Goal: Task Accomplishment & Management: Use online tool/utility

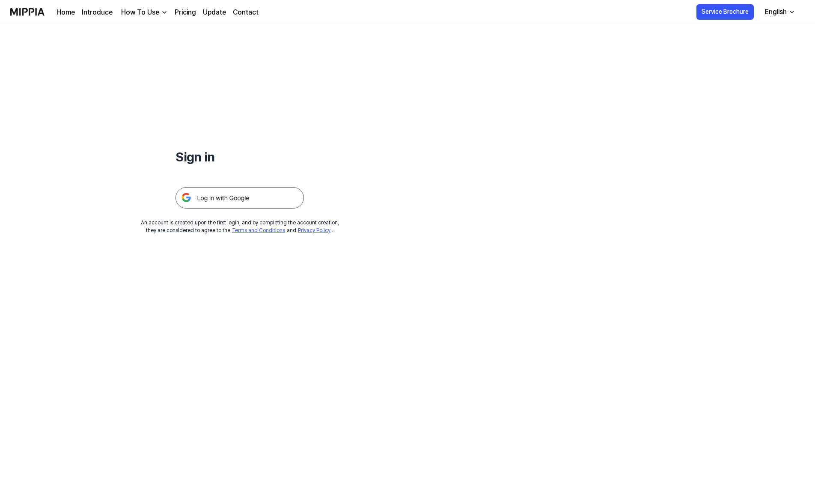
click at [218, 211] on div "Sign in An account is created upon the first login, and by completing the accou…" at bounding box center [240, 129] width 480 height 210
click at [216, 199] on img at bounding box center [240, 197] width 128 height 21
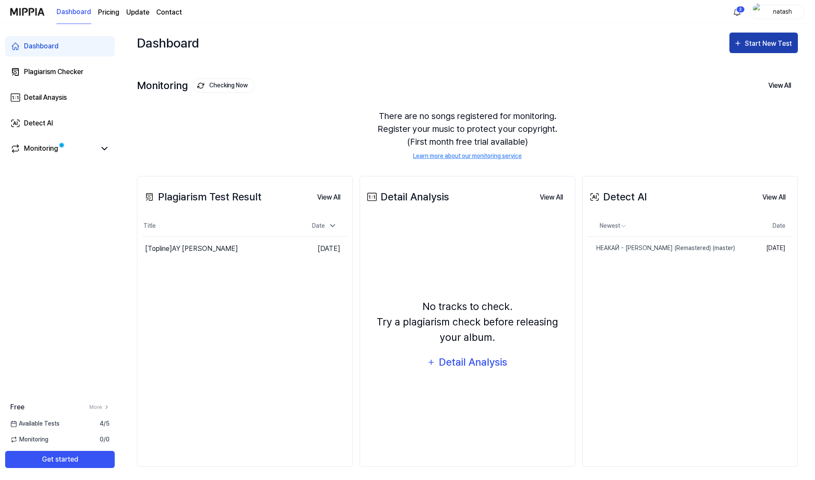
click at [753, 35] on button "Start New Test" at bounding box center [764, 43] width 69 height 21
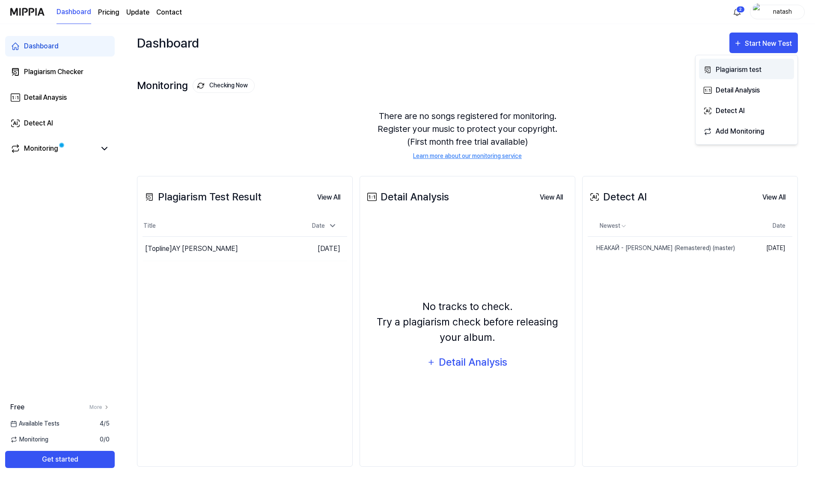
click at [745, 71] on div "Plagiarism test" at bounding box center [753, 69] width 75 height 11
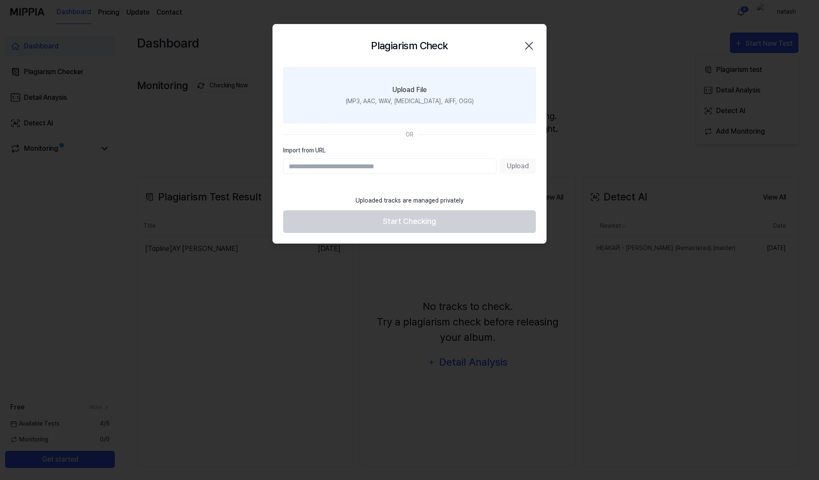
click at [416, 91] on div "Upload File" at bounding box center [409, 90] width 34 height 10
click at [0, 0] on input "Upload File (MP3, AAC, WAV, FLAC, AIFF, OGG)" at bounding box center [0, 0] width 0 height 0
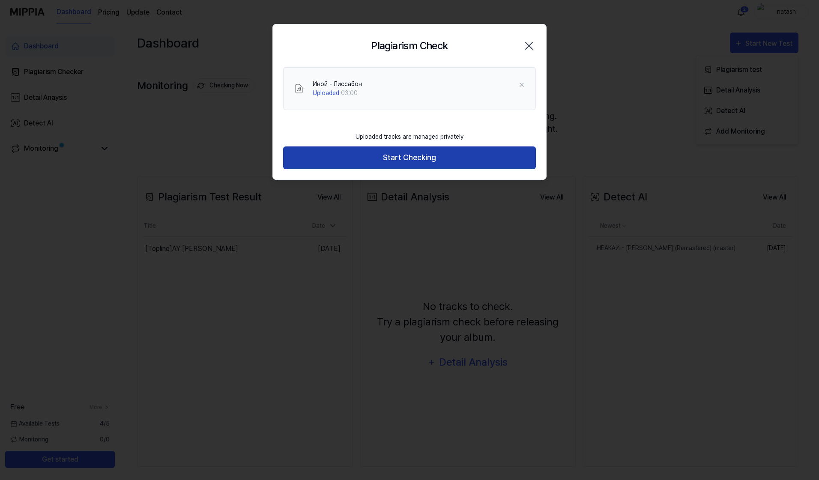
click at [408, 155] on button "Start Checking" at bounding box center [409, 157] width 253 height 23
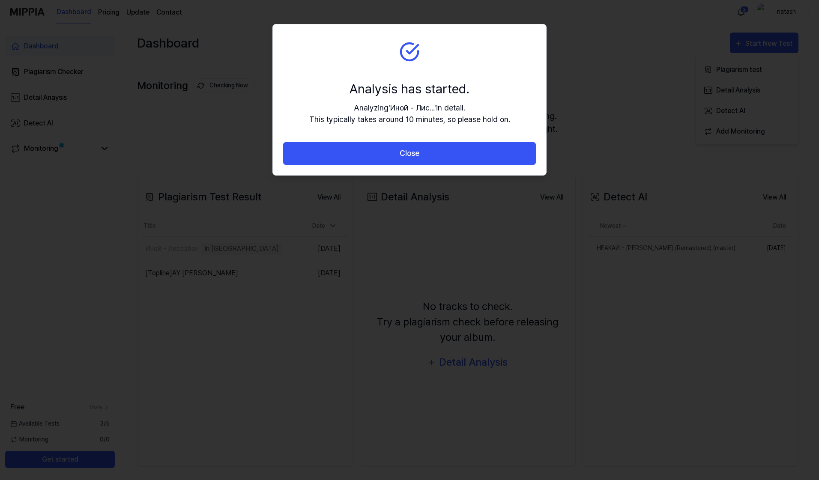
click at [408, 155] on button "Close" at bounding box center [409, 153] width 253 height 23
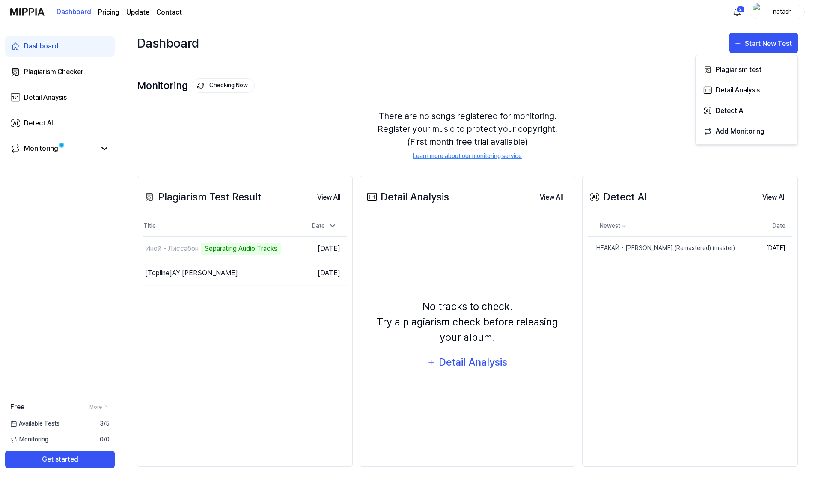
click at [488, 49] on div "Dashboard Start New Test" at bounding box center [467, 43] width 661 height 38
click at [210, 272] on div "[Topline] AY YOLA Homay" at bounding box center [191, 273] width 93 height 10
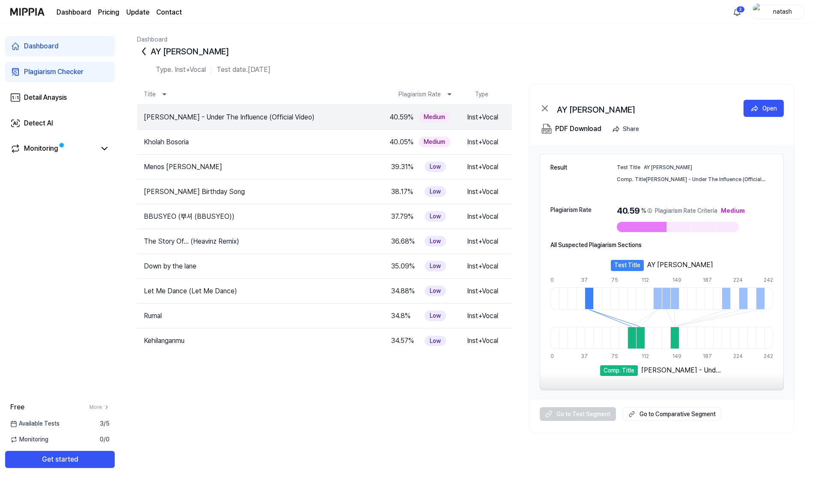
click at [328, 415] on tbody "Chris Brown - Under The Influence (Official Video) 40.59 % Medium Inst+Vocal Op…" at bounding box center [324, 269] width 375 height 328
click at [143, 53] on icon at bounding box center [144, 52] width 14 height 14
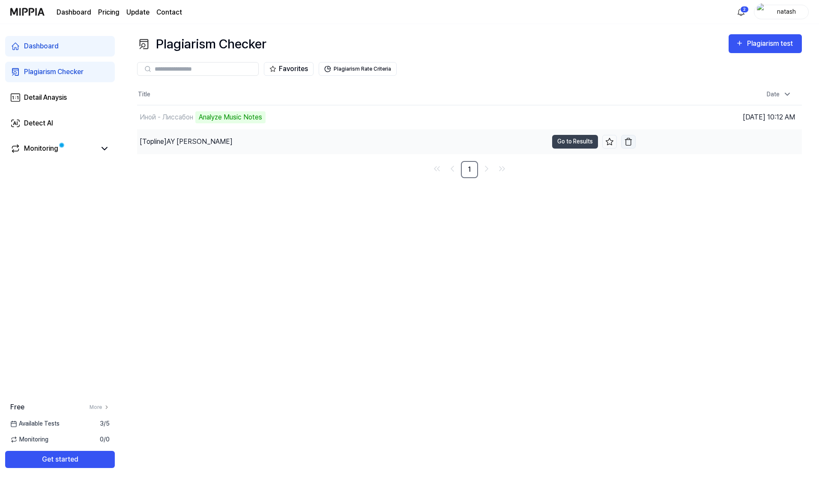
click at [628, 140] on img "button" at bounding box center [628, 141] width 9 height 9
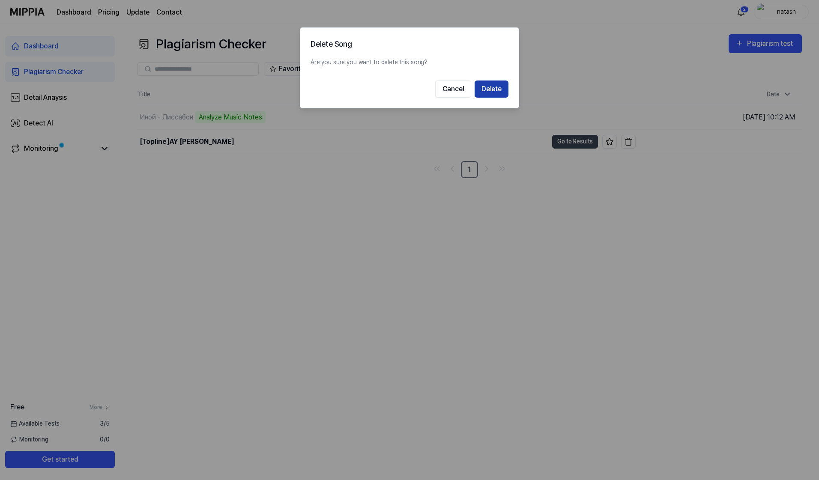
click at [495, 89] on button "Delete" at bounding box center [492, 89] width 34 height 17
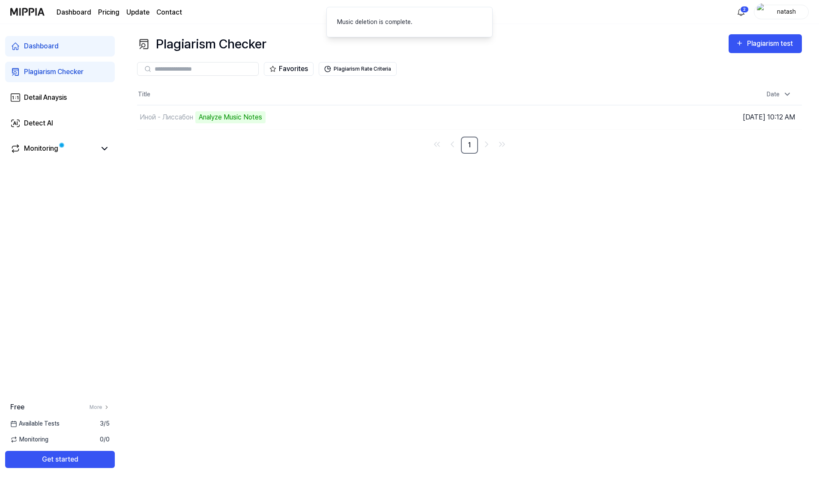
click at [347, 227] on div "Plagiarism Checker Plagiarism test Plagiarism Checker Detail Analysis Detect AI…" at bounding box center [469, 252] width 699 height 456
click at [488, 216] on div "Plagiarism Checker Plagiarism test Plagiarism Checker Detail Analysis Detect AI…" at bounding box center [469, 252] width 699 height 456
click at [334, 273] on div "Plagiarism Checker Plagiarism test Plagiarism Checker Detail Analysis Detect AI…" at bounding box center [469, 252] width 699 height 456
click at [297, 293] on div "Plagiarism Checker Plagiarism test Plagiarism Checker Detail Analysis Detect AI…" at bounding box center [469, 252] width 699 height 456
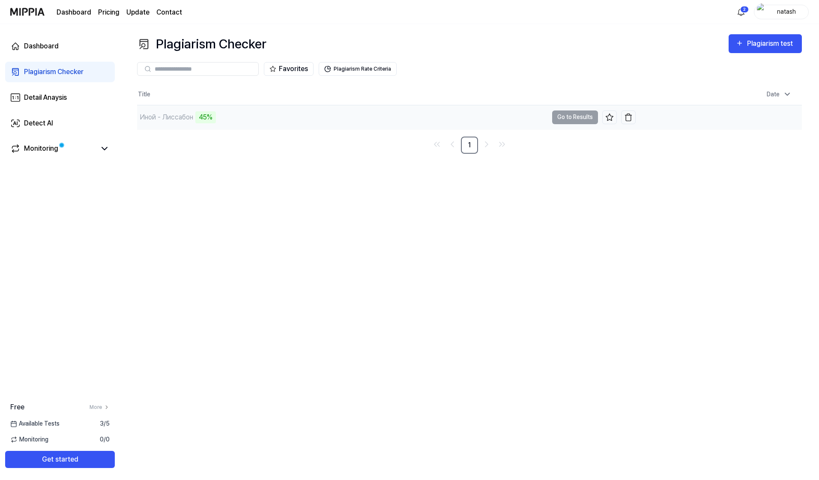
click at [183, 118] on div "Иной - Лиссабон" at bounding box center [167, 117] width 54 height 10
click at [567, 116] on button "Go to Results" at bounding box center [575, 117] width 46 height 14
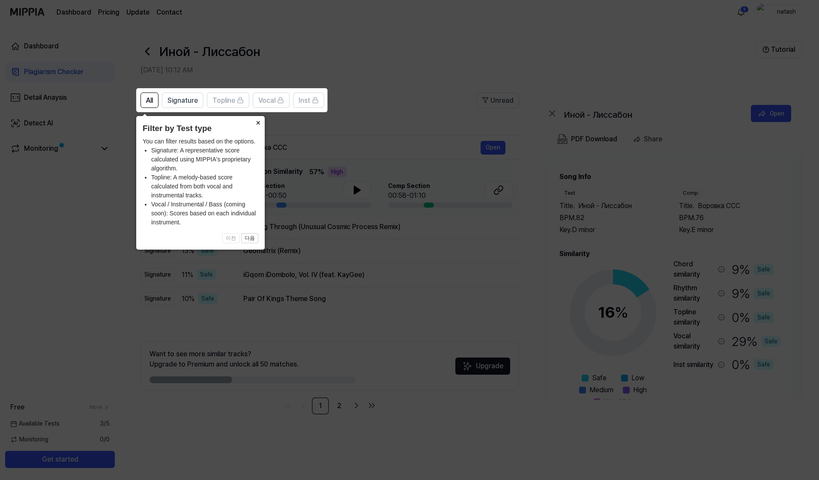
click at [258, 123] on button "×" at bounding box center [258, 122] width 14 height 12
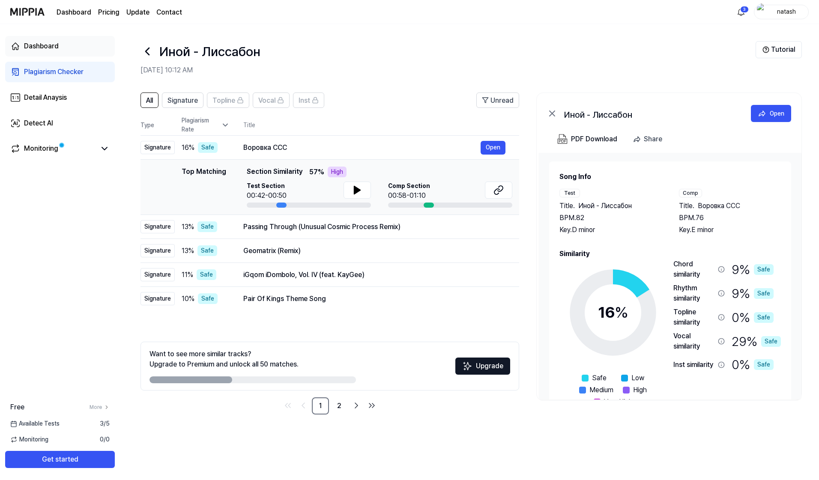
click at [38, 45] on div "Dashboard" at bounding box center [41, 46] width 35 height 10
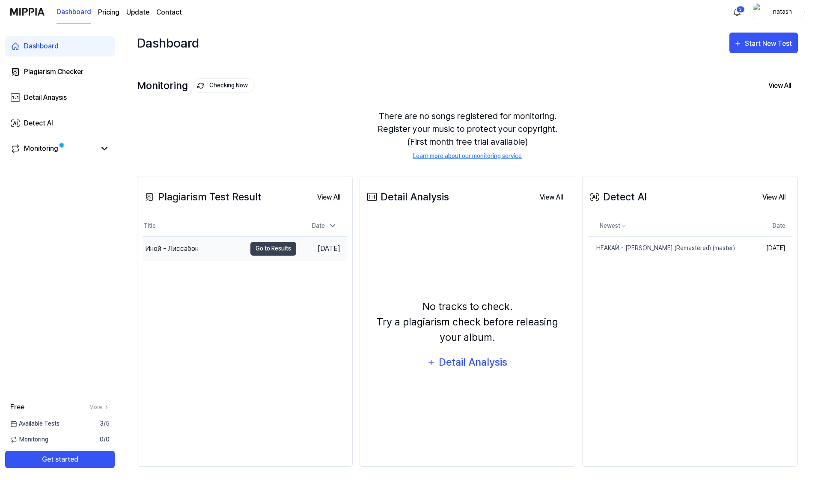
click at [191, 249] on div "Иной - Лиссабон" at bounding box center [172, 249] width 54 height 10
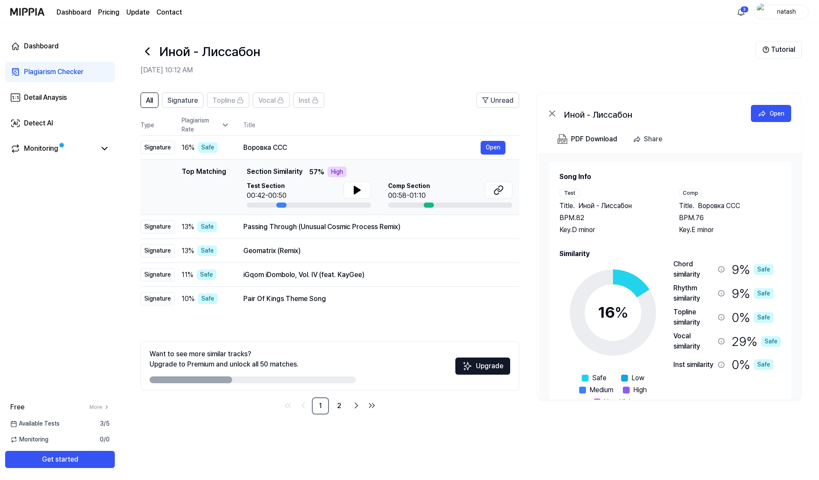
click at [550, 114] on icon at bounding box center [552, 113] width 10 height 10
click at [550, 108] on icon at bounding box center [552, 113] width 10 height 10
click at [59, 101] on div "Detail Anaysis" at bounding box center [45, 98] width 43 height 10
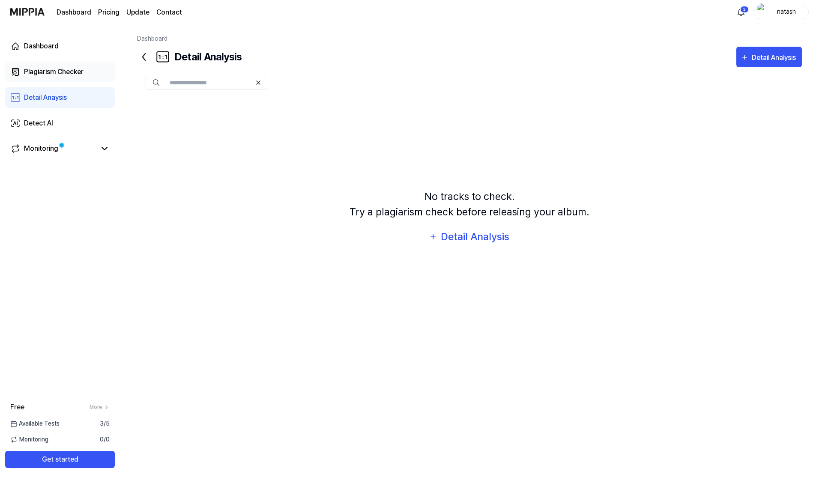
click at [45, 69] on div "Plagiarism Checker" at bounding box center [54, 72] width 60 height 10
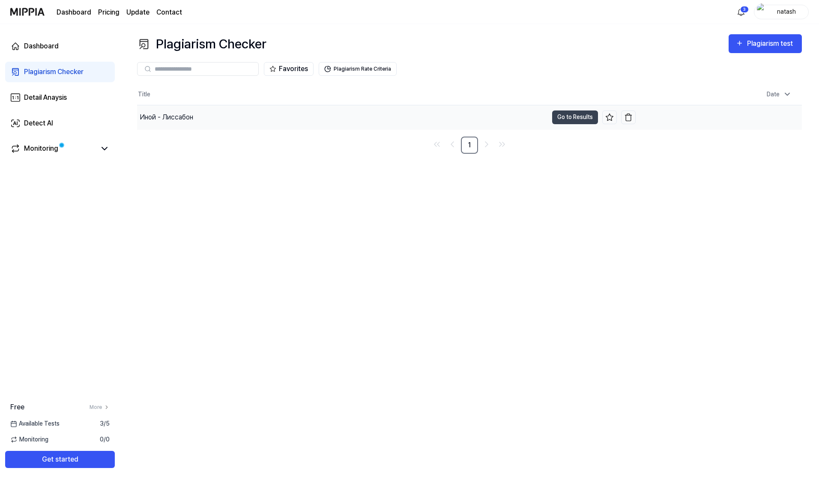
click at [260, 126] on div "Иной - Лиссабон" at bounding box center [342, 117] width 411 height 24
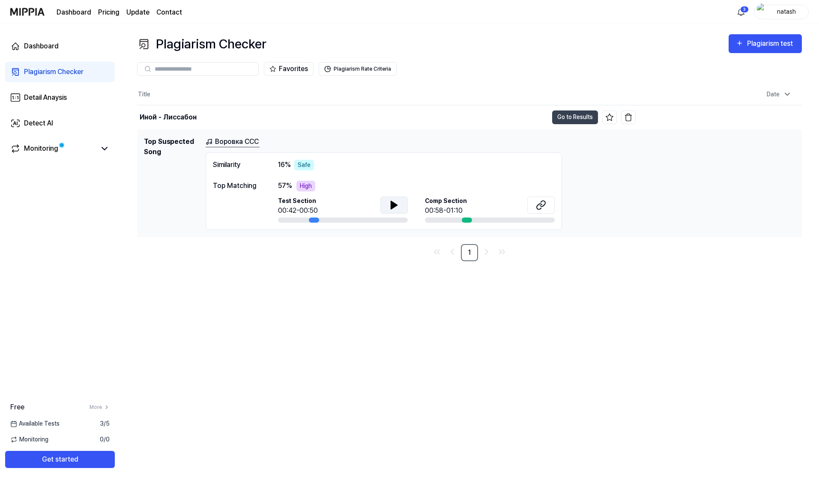
click at [395, 204] on icon at bounding box center [394, 205] width 6 height 8
click at [434, 198] on span "Comp Section" at bounding box center [446, 201] width 42 height 9
click at [402, 200] on button at bounding box center [393, 205] width 27 height 17
click at [395, 202] on icon at bounding box center [396, 204] width 2 height 7
click at [545, 206] on icon at bounding box center [541, 205] width 10 height 10
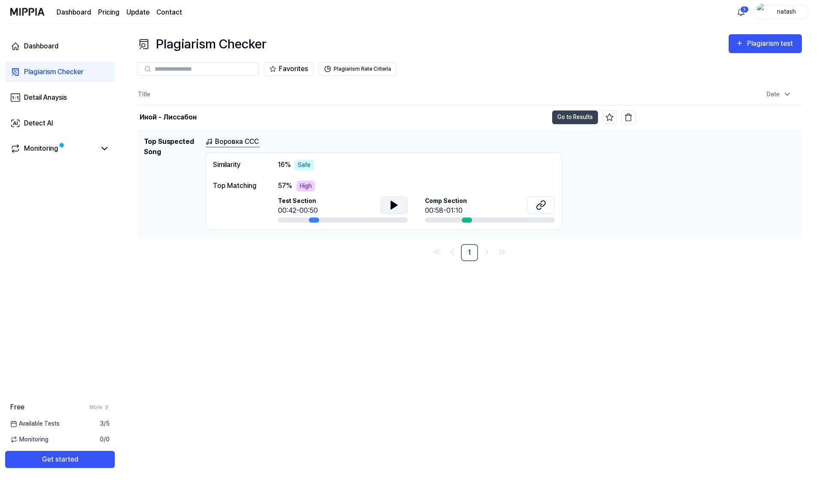
click at [394, 81] on div "Favorites Plagiarism Rate Criteria" at bounding box center [469, 69] width 665 height 31
click at [223, 162] on div "Similarity" at bounding box center [237, 165] width 48 height 11
copy div "Similarity"
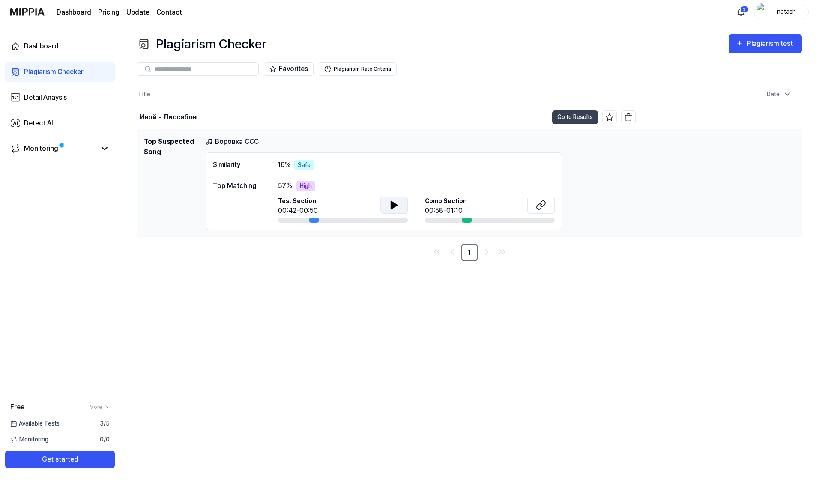
click at [297, 326] on div "Plagiarism Checker Plagiarism test Plagiarism Checker Detail Analysis Detect AI…" at bounding box center [469, 252] width 699 height 456
click at [227, 167] on div "Similarity" at bounding box center [237, 165] width 48 height 11
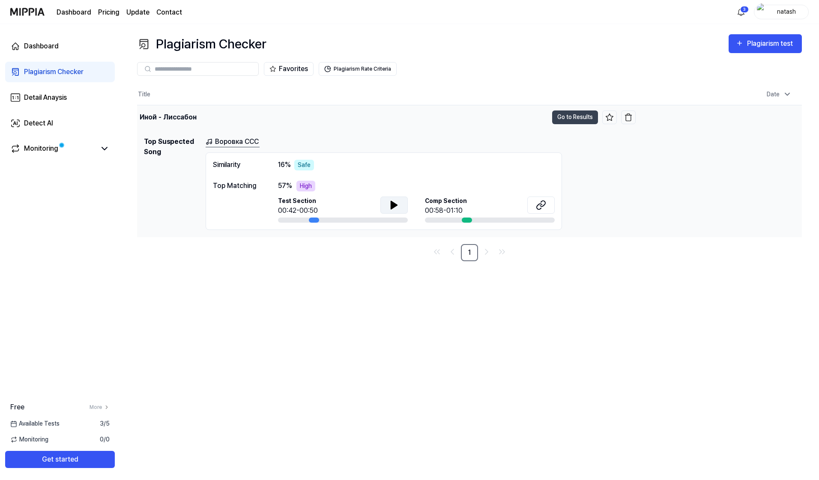
click at [295, 128] on div "Иной - Лиссабон" at bounding box center [342, 117] width 411 height 24
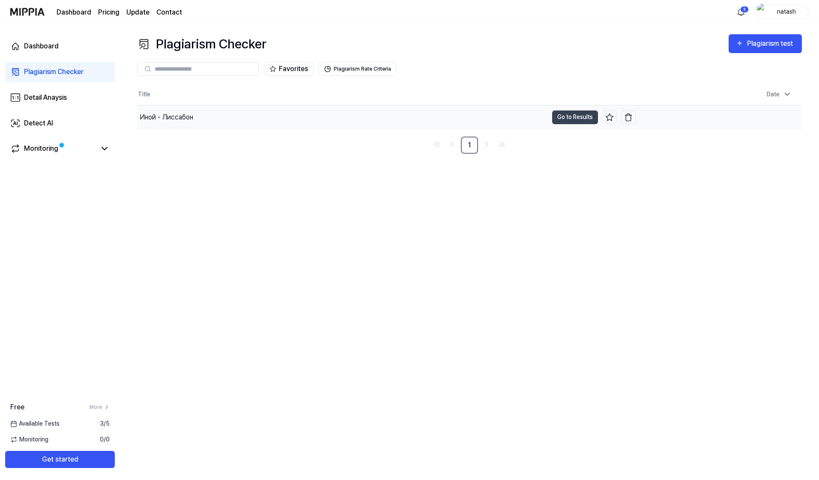
click at [295, 128] on div "Иной - Лиссабон" at bounding box center [342, 117] width 411 height 24
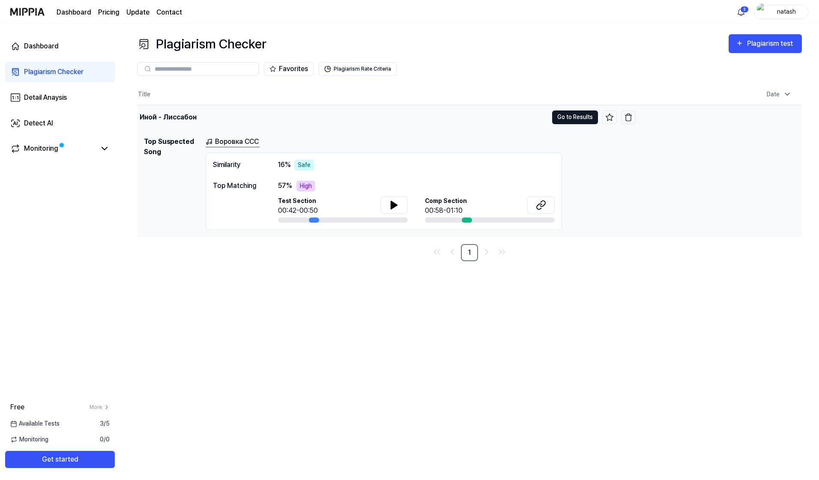
click at [558, 117] on button "Go to Results" at bounding box center [575, 117] width 46 height 14
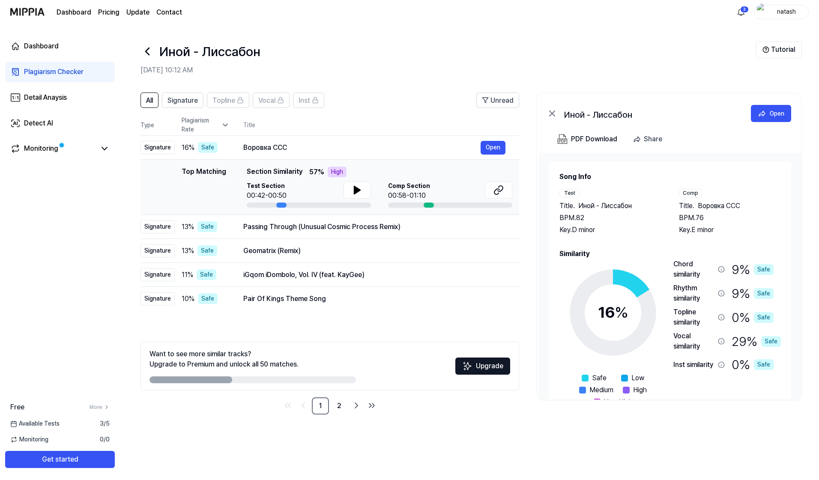
scroll to position [26, 0]
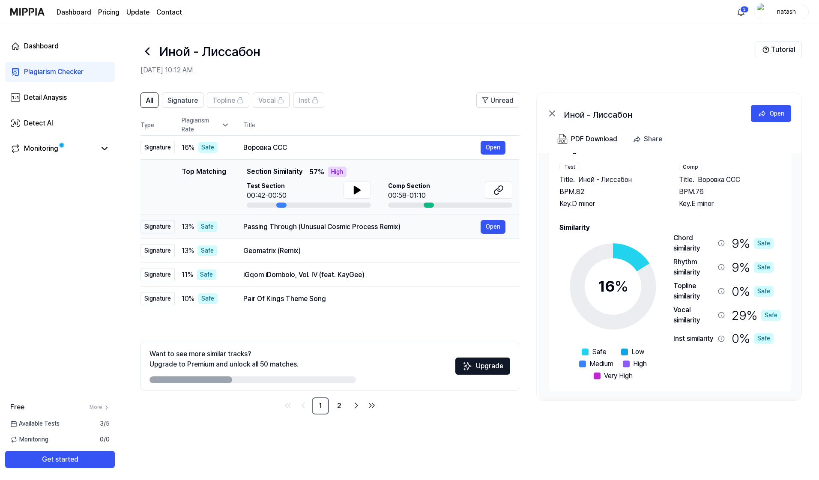
click at [271, 223] on div "Passing Through (Unusual Cosmic Process Remix)" at bounding box center [361, 227] width 237 height 10
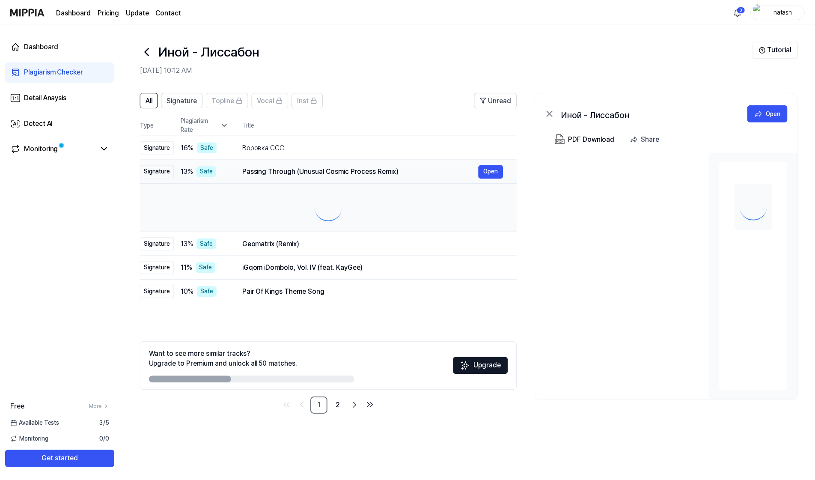
scroll to position [0, 0]
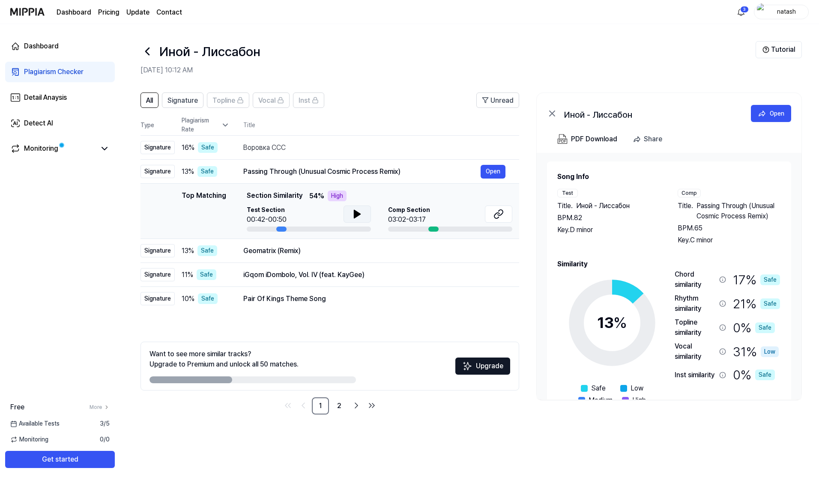
click at [355, 216] on icon at bounding box center [357, 214] width 6 height 8
click at [499, 215] on icon at bounding box center [500, 213] width 5 height 6
drag, startPoint x: 210, startPoint y: 378, endPoint x: 325, endPoint y: 385, distance: 115.0
click at [325, 385] on div "Want to see more similar tracks? Upgrade to Premium and unlock all 50 matches. …" at bounding box center [329, 366] width 379 height 49
click at [171, 100] on span "Signature" at bounding box center [182, 101] width 30 height 10
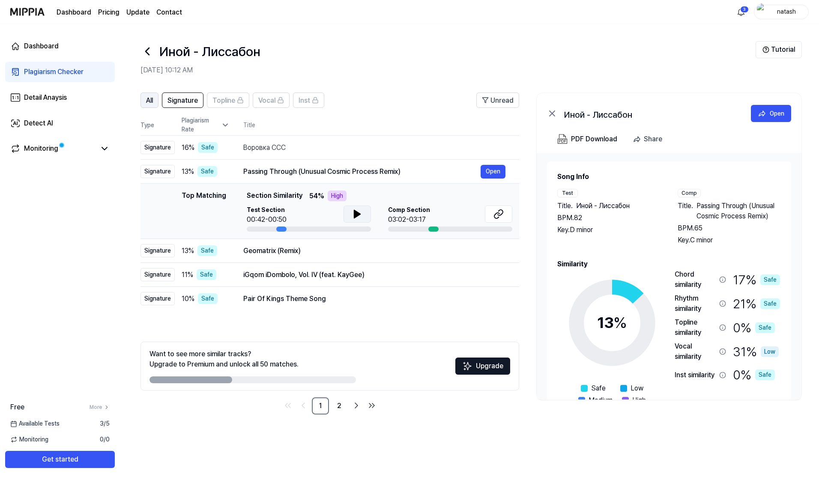
click at [143, 100] on button "All" at bounding box center [149, 100] width 18 height 15
click at [149, 50] on icon at bounding box center [147, 52] width 14 height 14
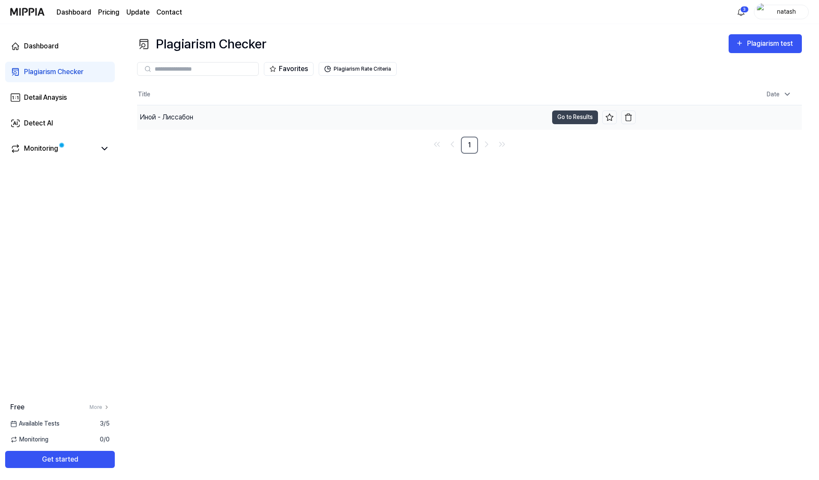
click at [211, 112] on div "Иной - Лиссабон" at bounding box center [342, 117] width 411 height 24
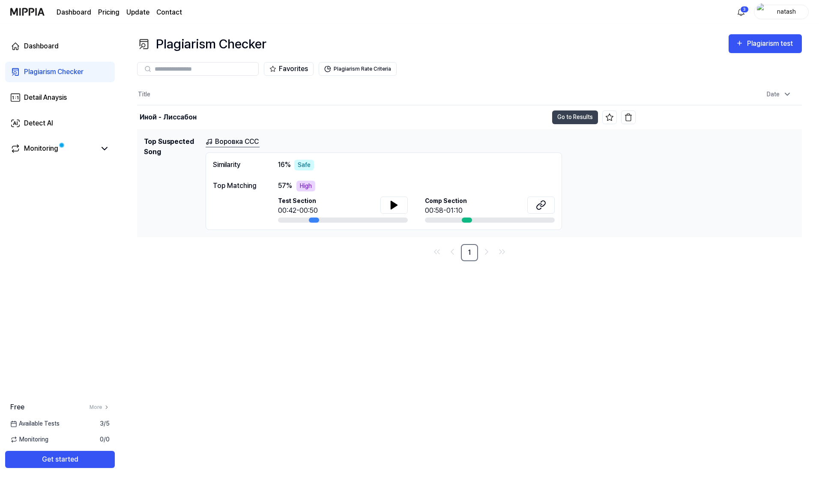
click at [218, 164] on div "Similarity" at bounding box center [237, 165] width 48 height 11
click at [42, 45] on div "Dashboard" at bounding box center [41, 46] width 35 height 10
